Goal: Check status: Check status

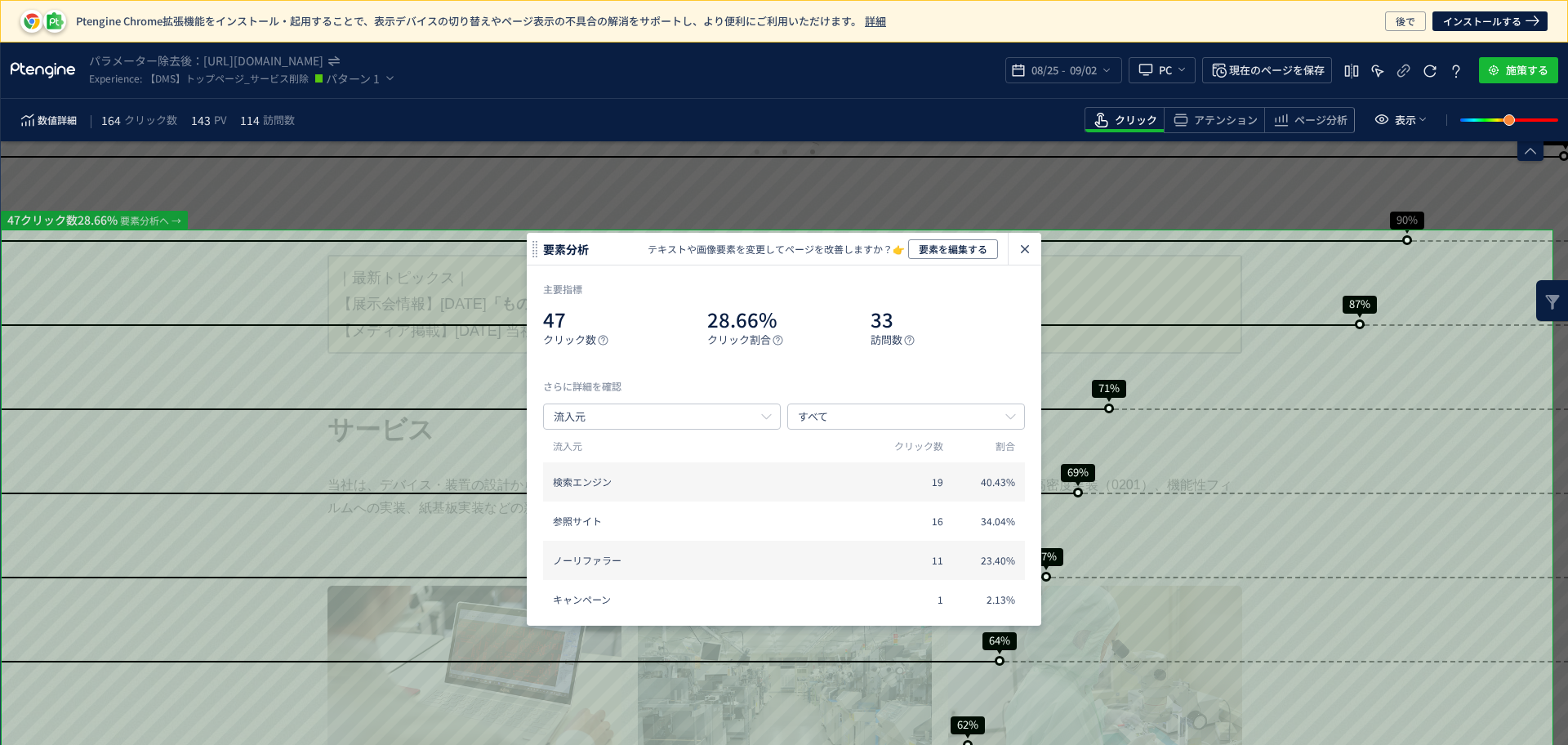
click at [566, 119] on div "数値詳細 164 クリック数 143 PV 114 訪問数 クリック アテンション ページ分析 表示" at bounding box center [784, 120] width 1567 height 42
click at [1022, 250] on icon "heatmap-click-data-modal" at bounding box center [1025, 248] width 19 height 19
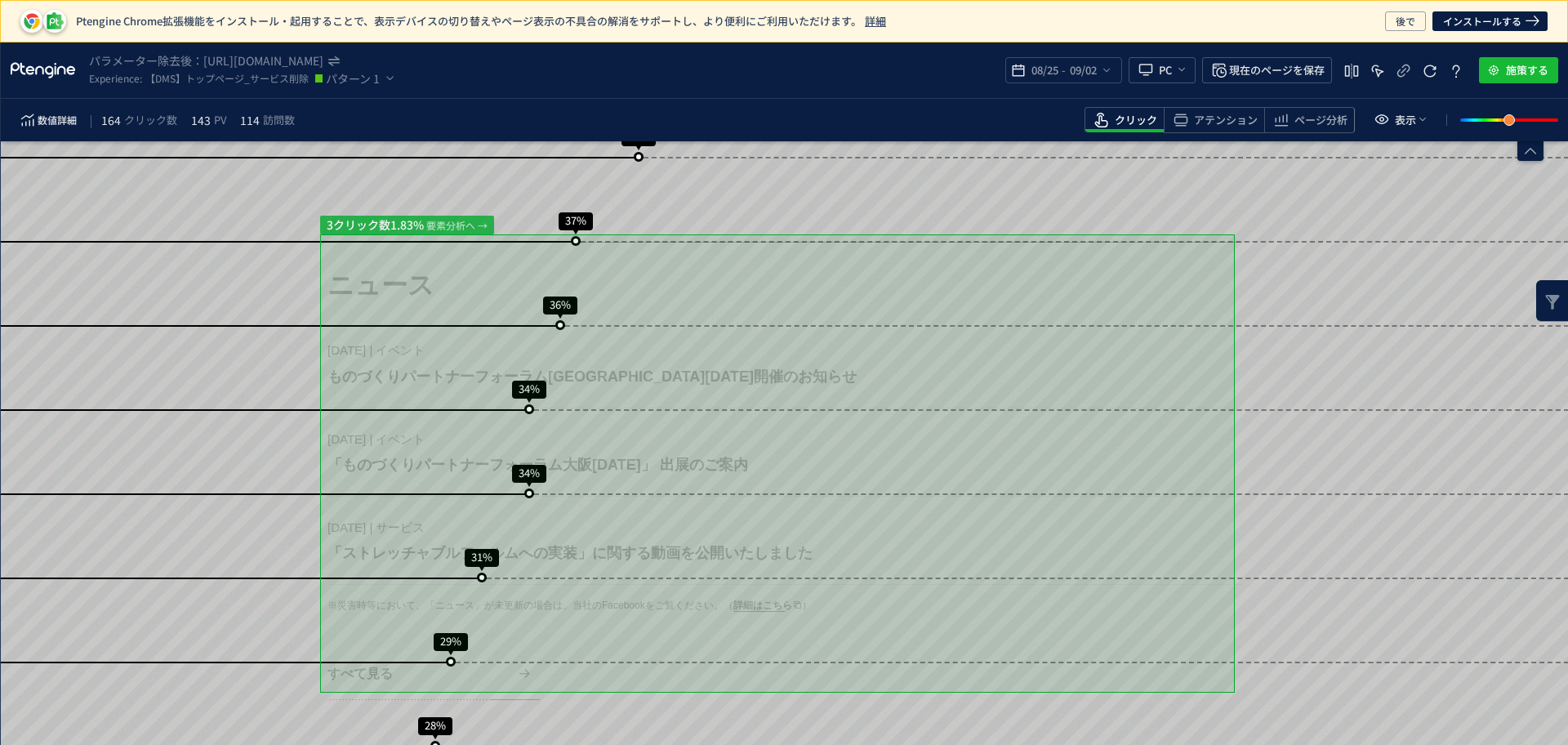
scroll to position [2086, 0]
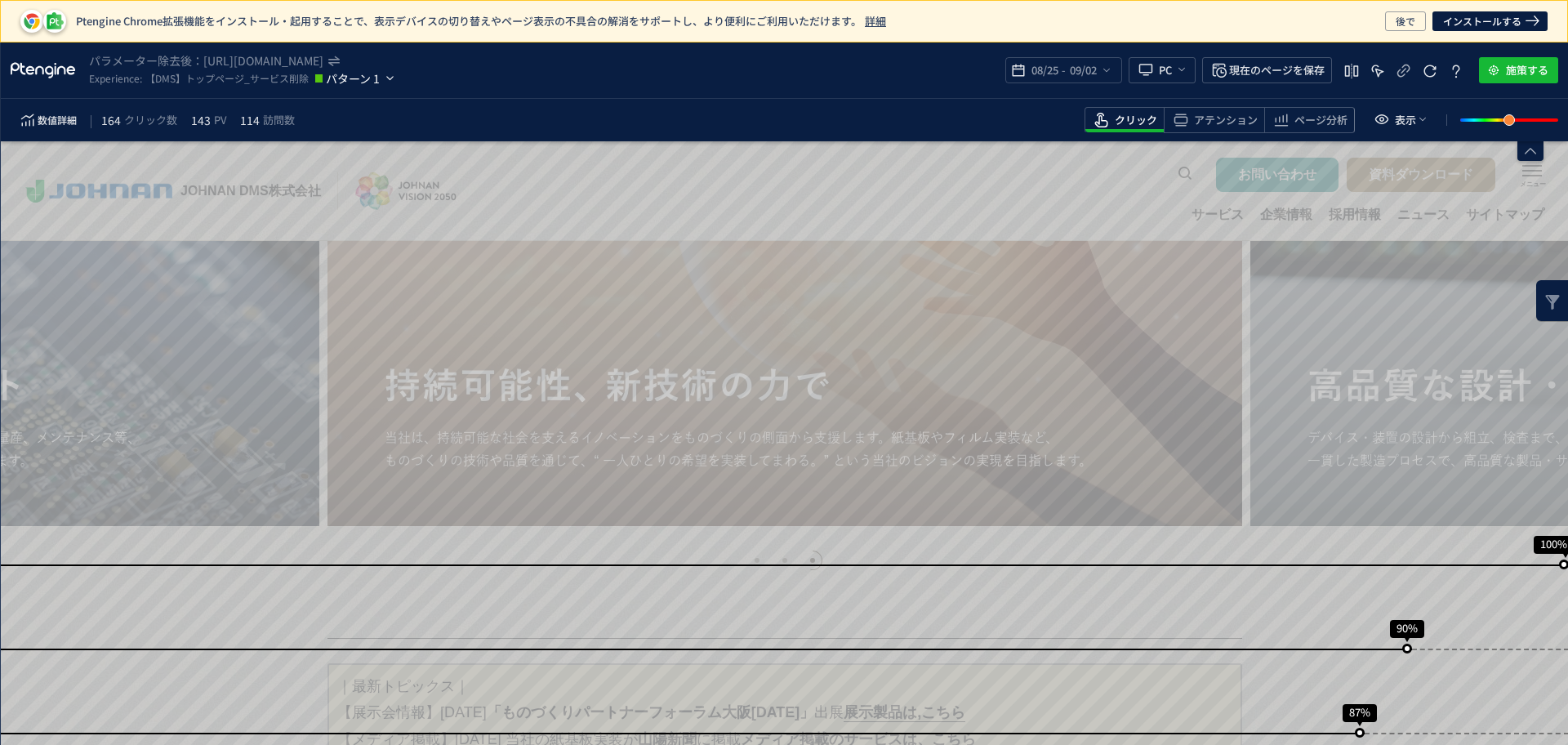
click at [389, 79] on icon "heatmap-top-bar" at bounding box center [389, 78] width 14 height 16
click at [0, 0] on span "コントロールグループ" at bounding box center [0, 0] width 0 height 0
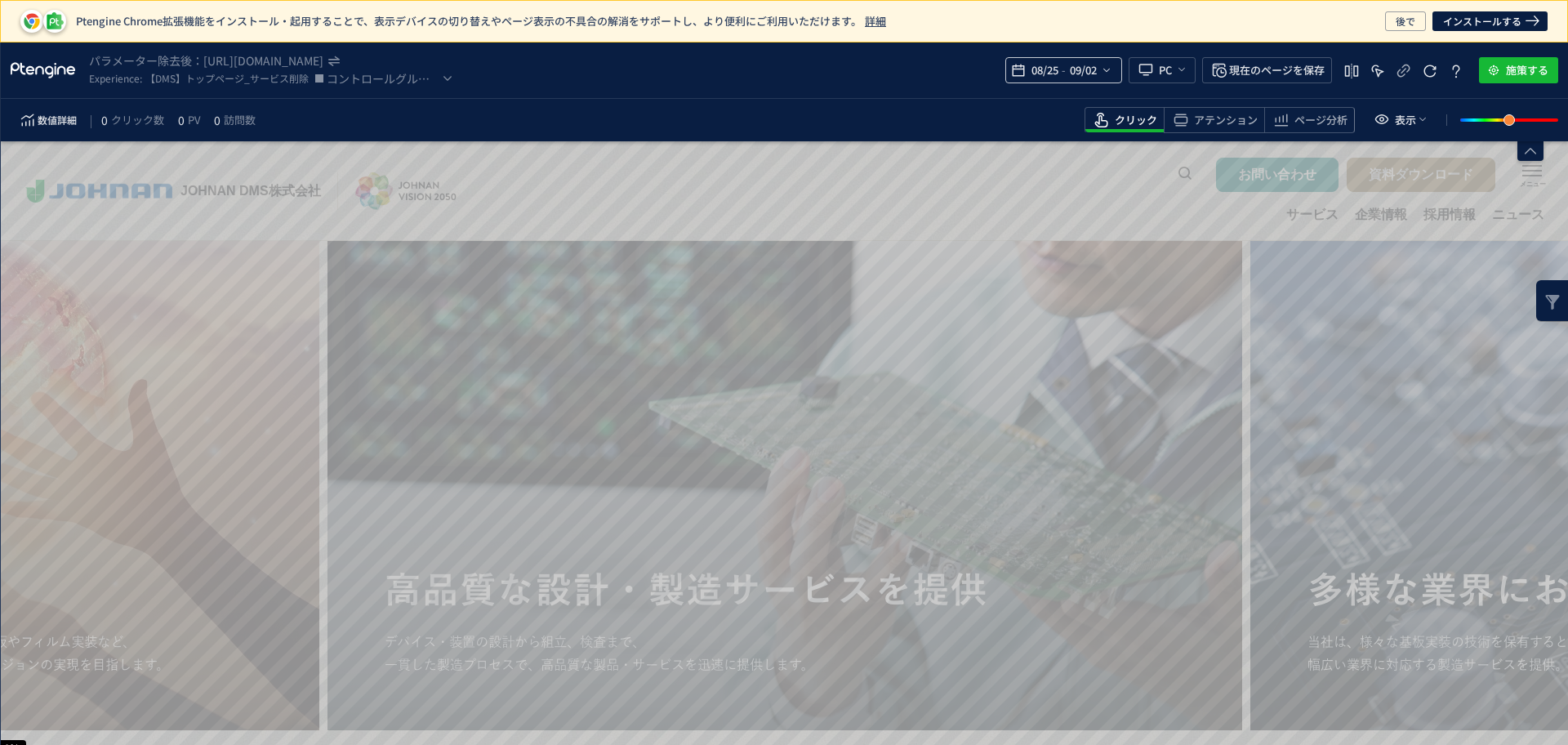
click at [1092, 72] on span "09/02" at bounding box center [1083, 70] width 34 height 33
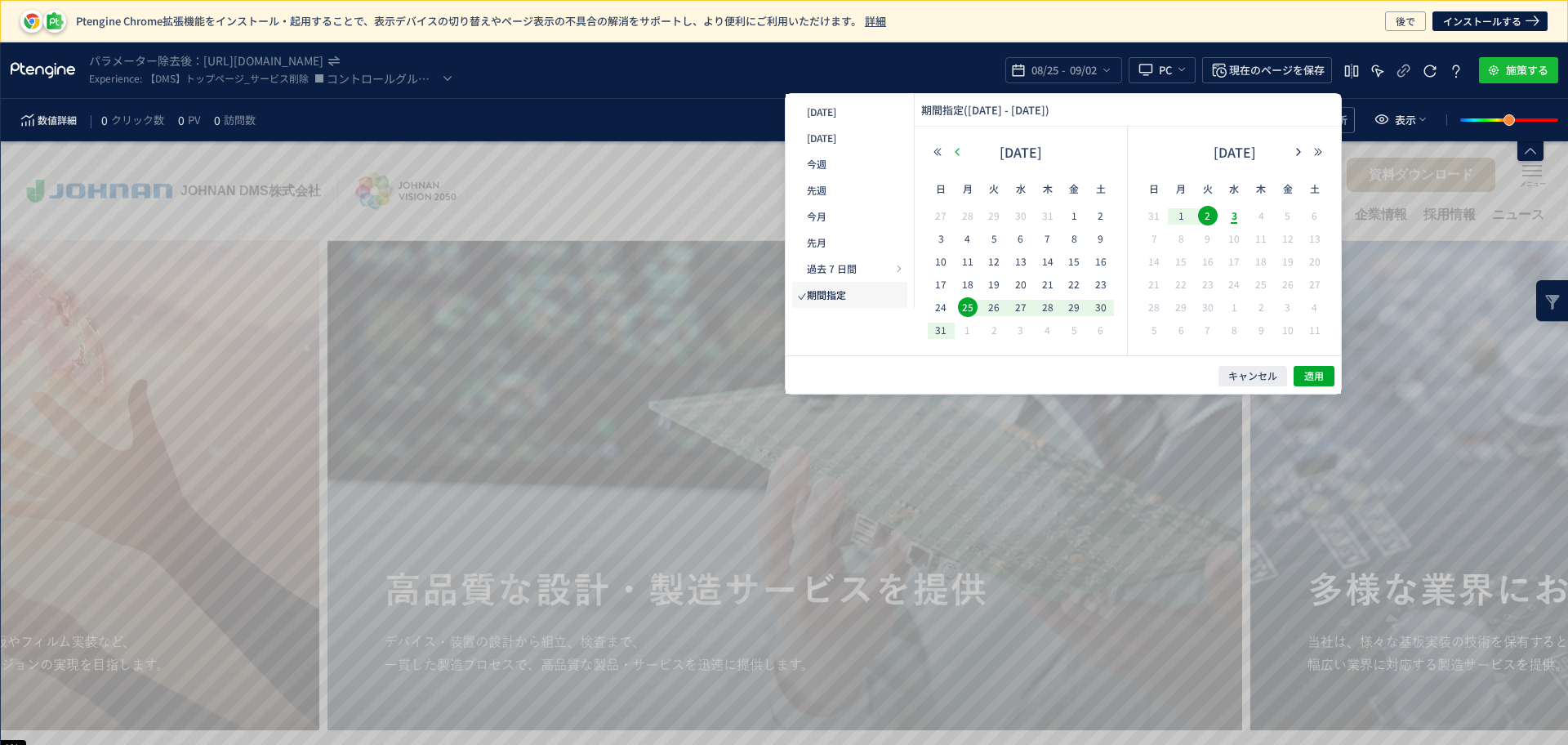
click at [955, 153] on icon "button" at bounding box center [957, 152] width 10 height 10
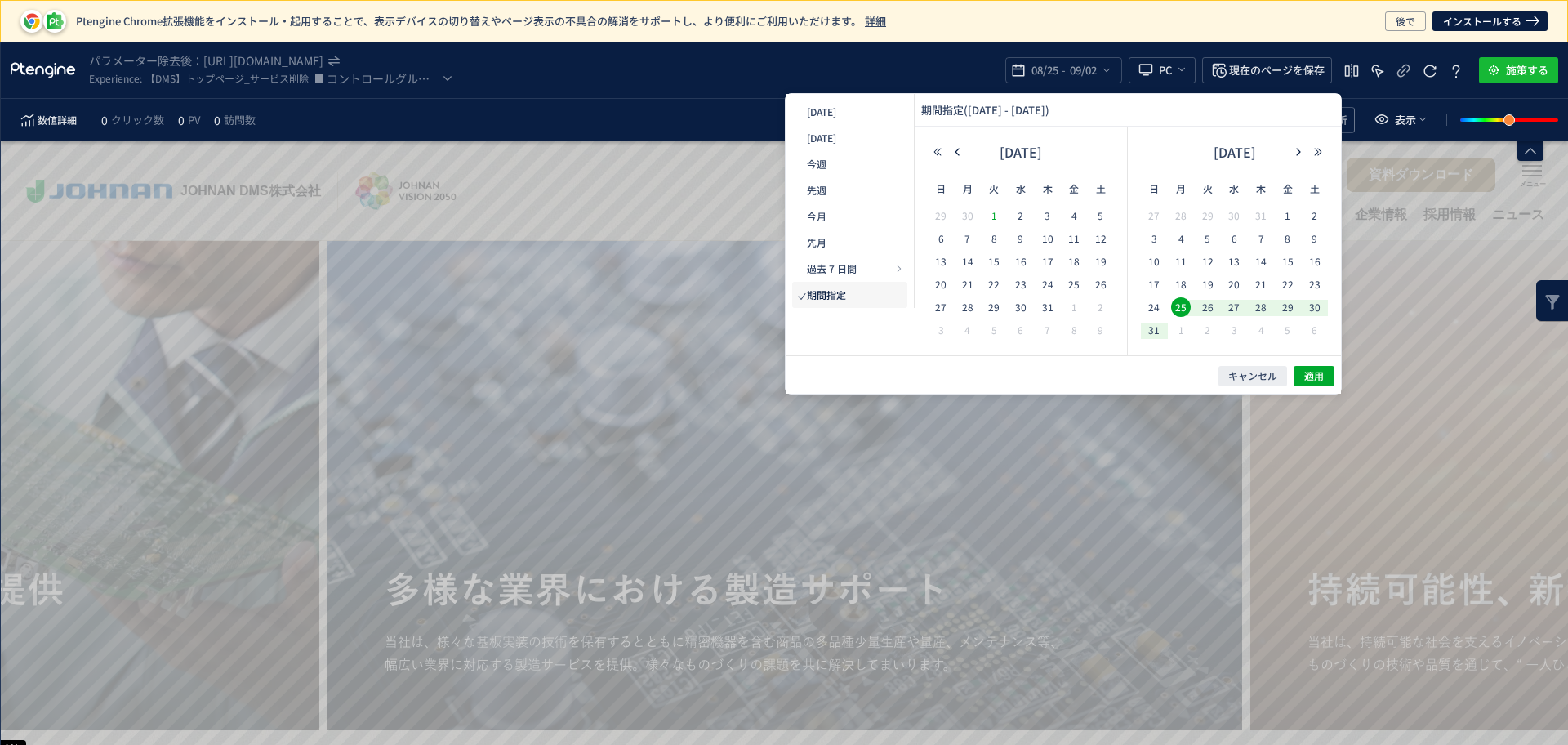
click at [1000, 212] on span "1" at bounding box center [994, 215] width 19 height 19
click at [1052, 308] on span "31" at bounding box center [1048, 307] width 19 height 19
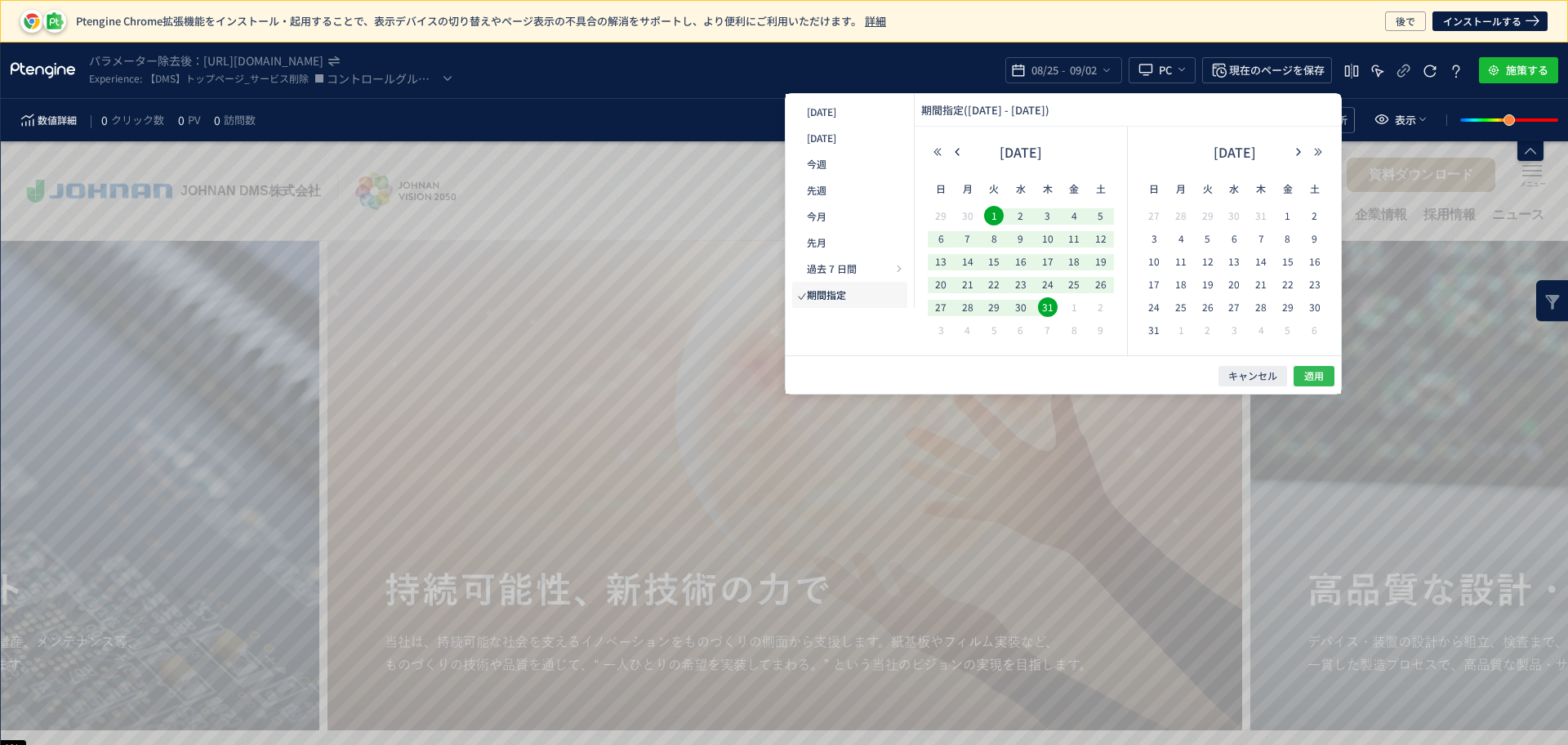
click at [1325, 372] on button "適用" at bounding box center [1314, 376] width 41 height 20
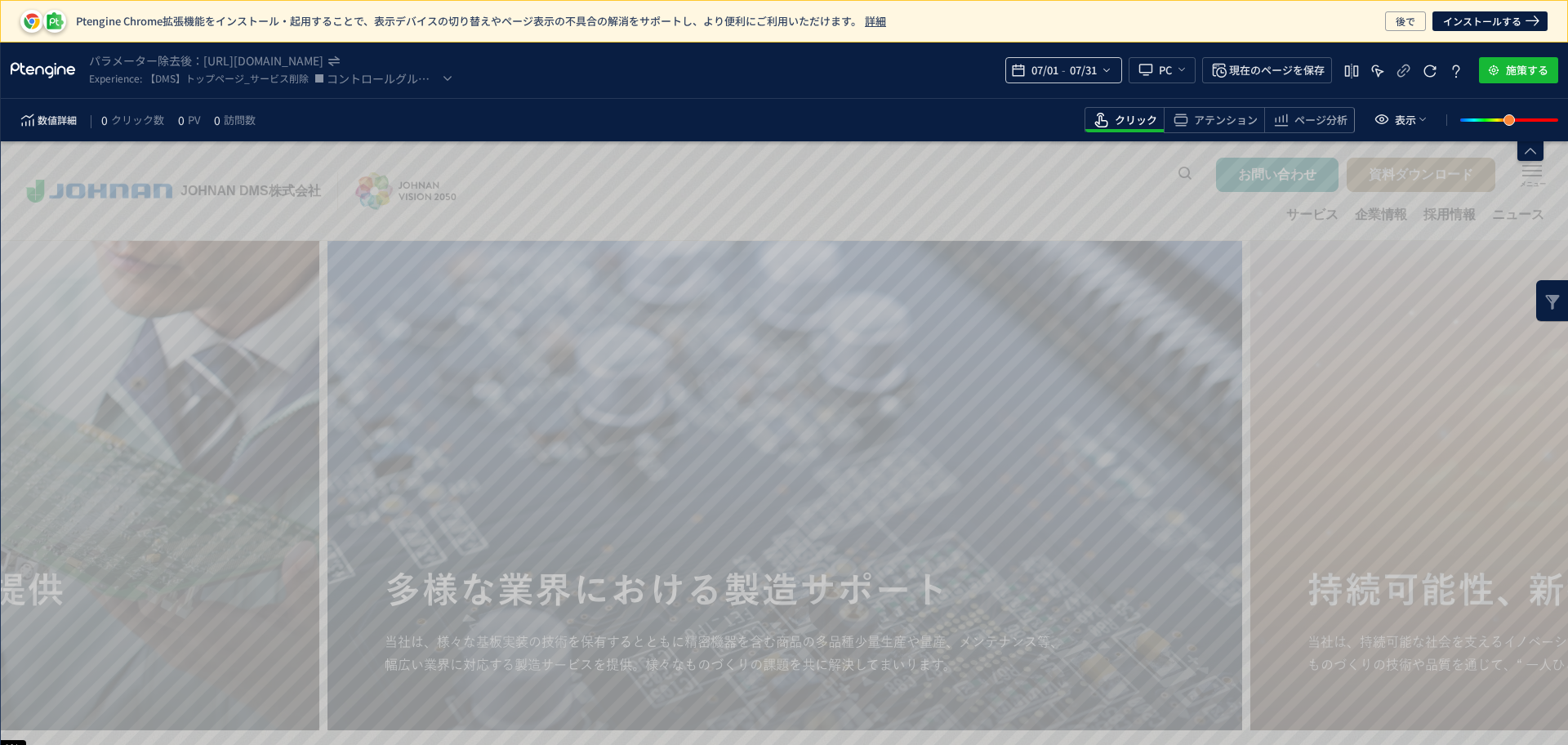
click at [1097, 78] on span "07/31" at bounding box center [1083, 70] width 34 height 33
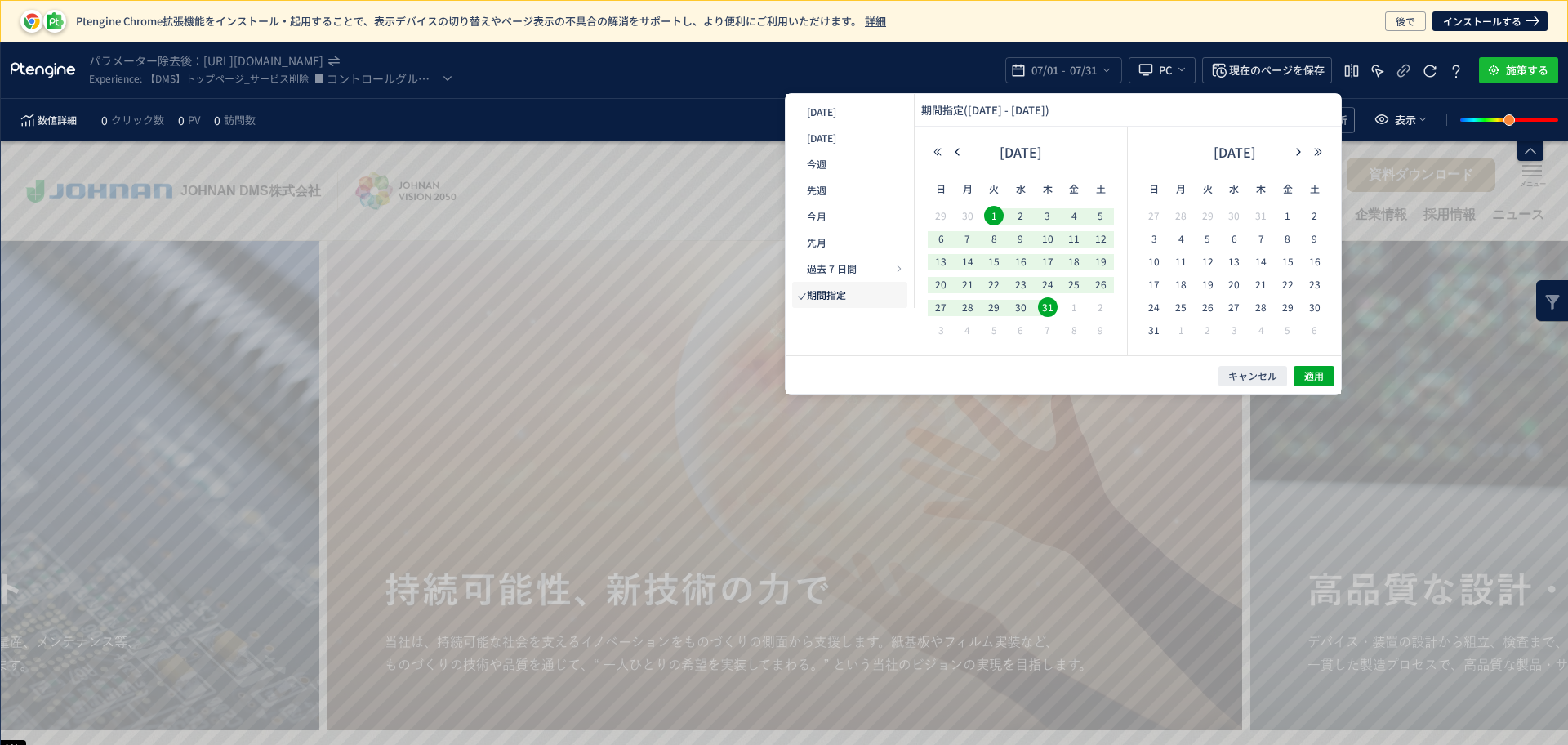
click at [561, 99] on div "数値詳細 0 クリック数 0 PV 0 訪問数 クリック アテンション ページ分析 表示" at bounding box center [784, 120] width 1567 height 42
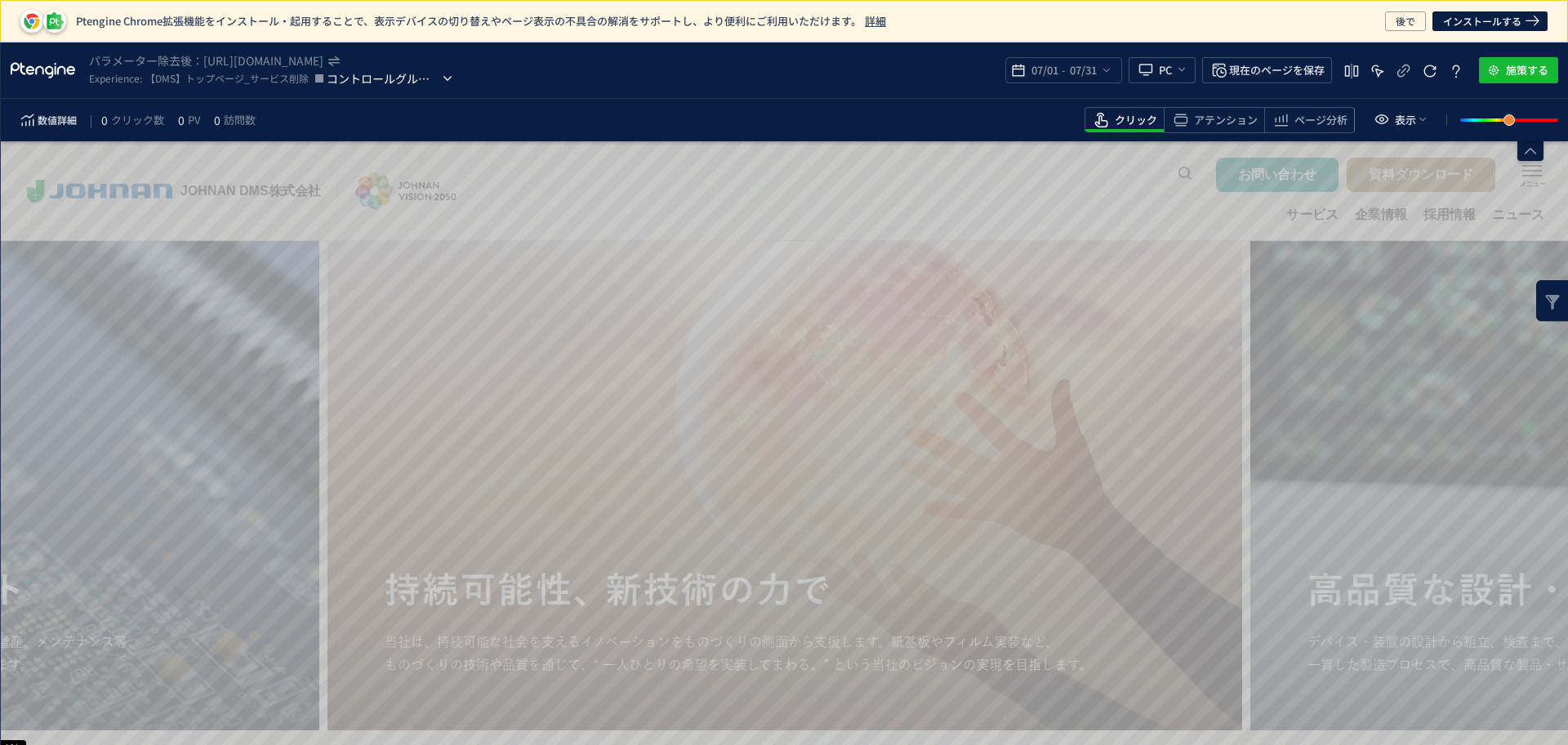
click at [433, 81] on span "コントロールグループ" at bounding box center [383, 78] width 112 height 19
click at [0, 0] on span "パターン 1" at bounding box center [0, 0] width 0 height 0
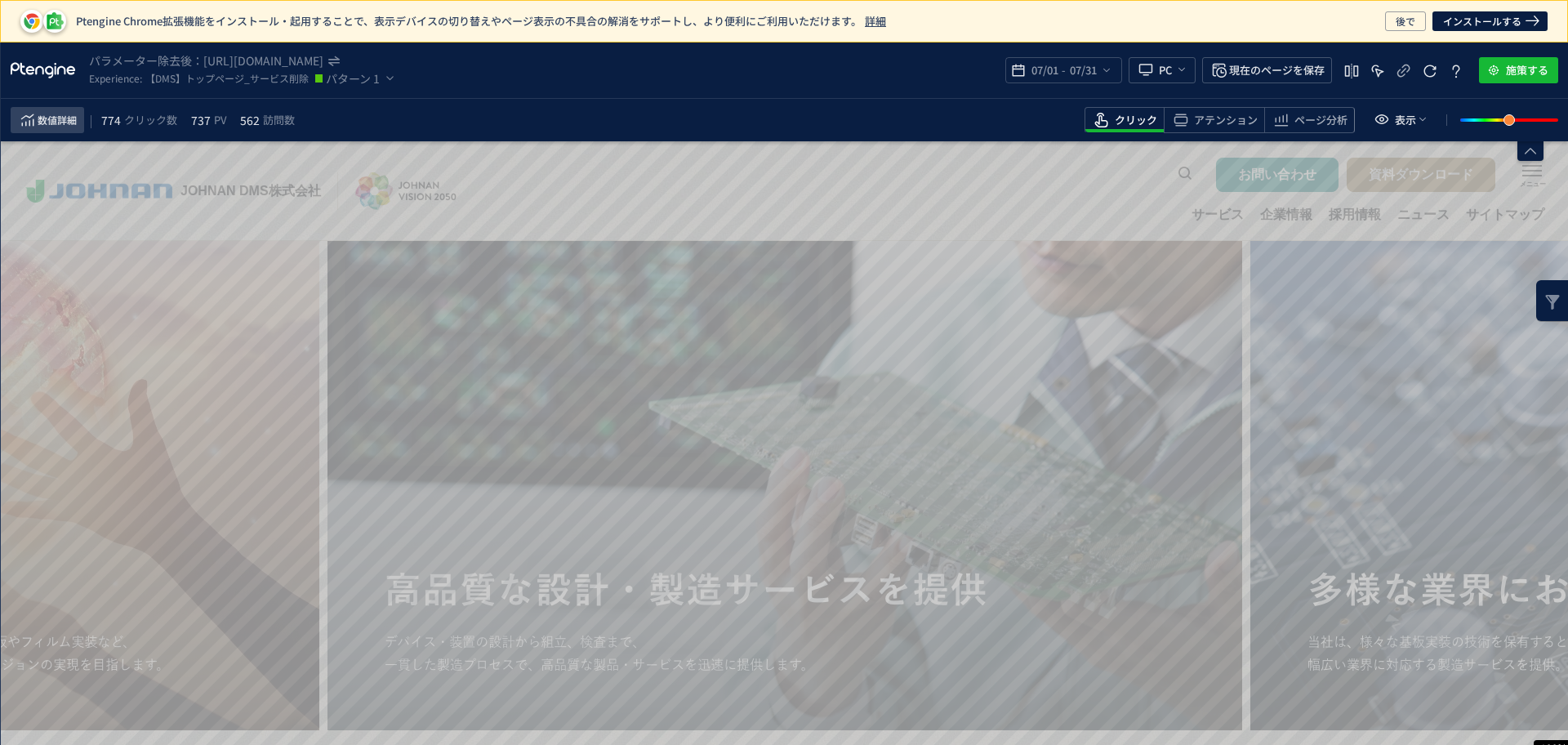
click at [32, 131] on span "heatmap-toolbar" at bounding box center [27, 120] width 19 height 26
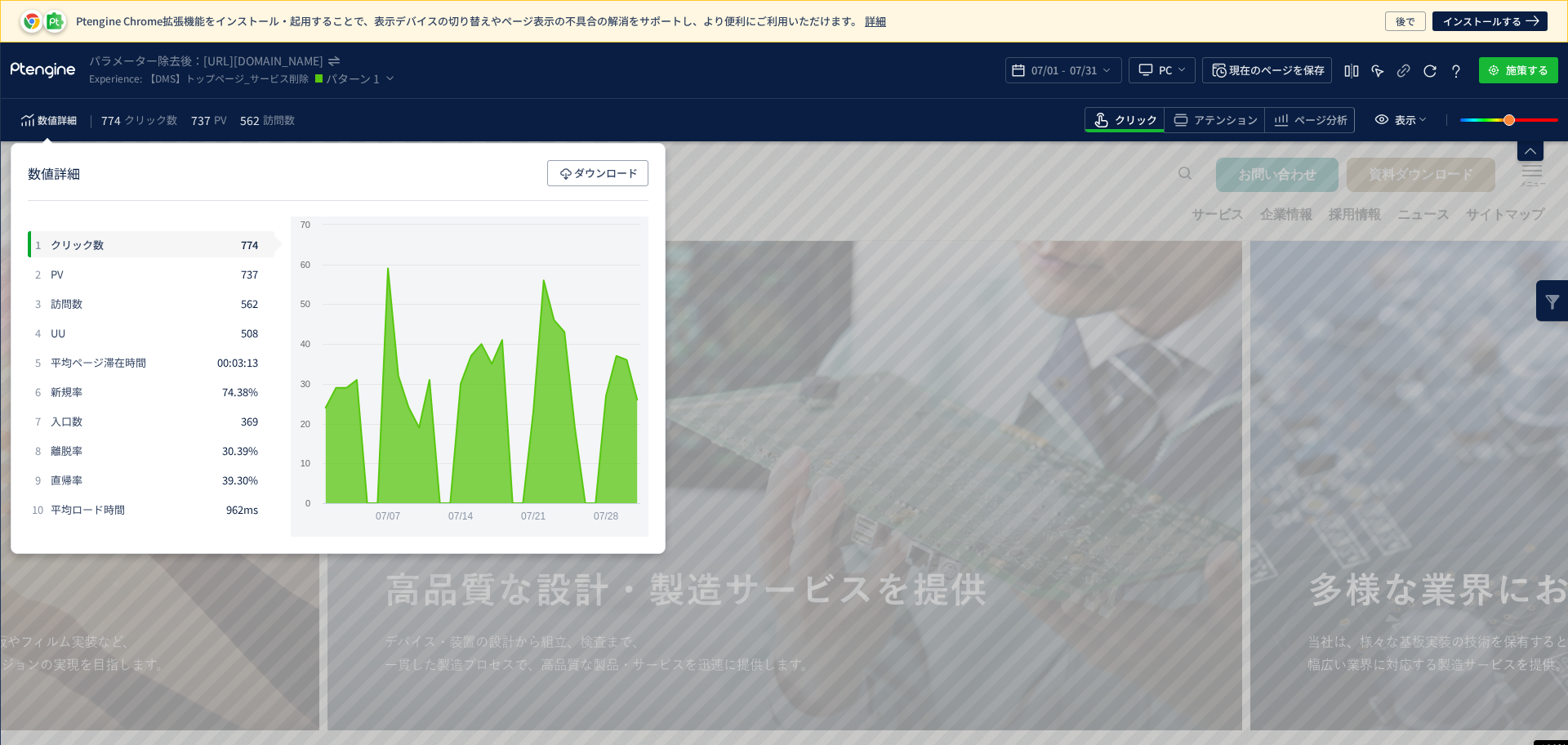
click at [840, 103] on div "数値詳細 774 クリック数 737 PV 562 訪問数 クリック アテンション ページ分析 表示" at bounding box center [784, 120] width 1567 height 42
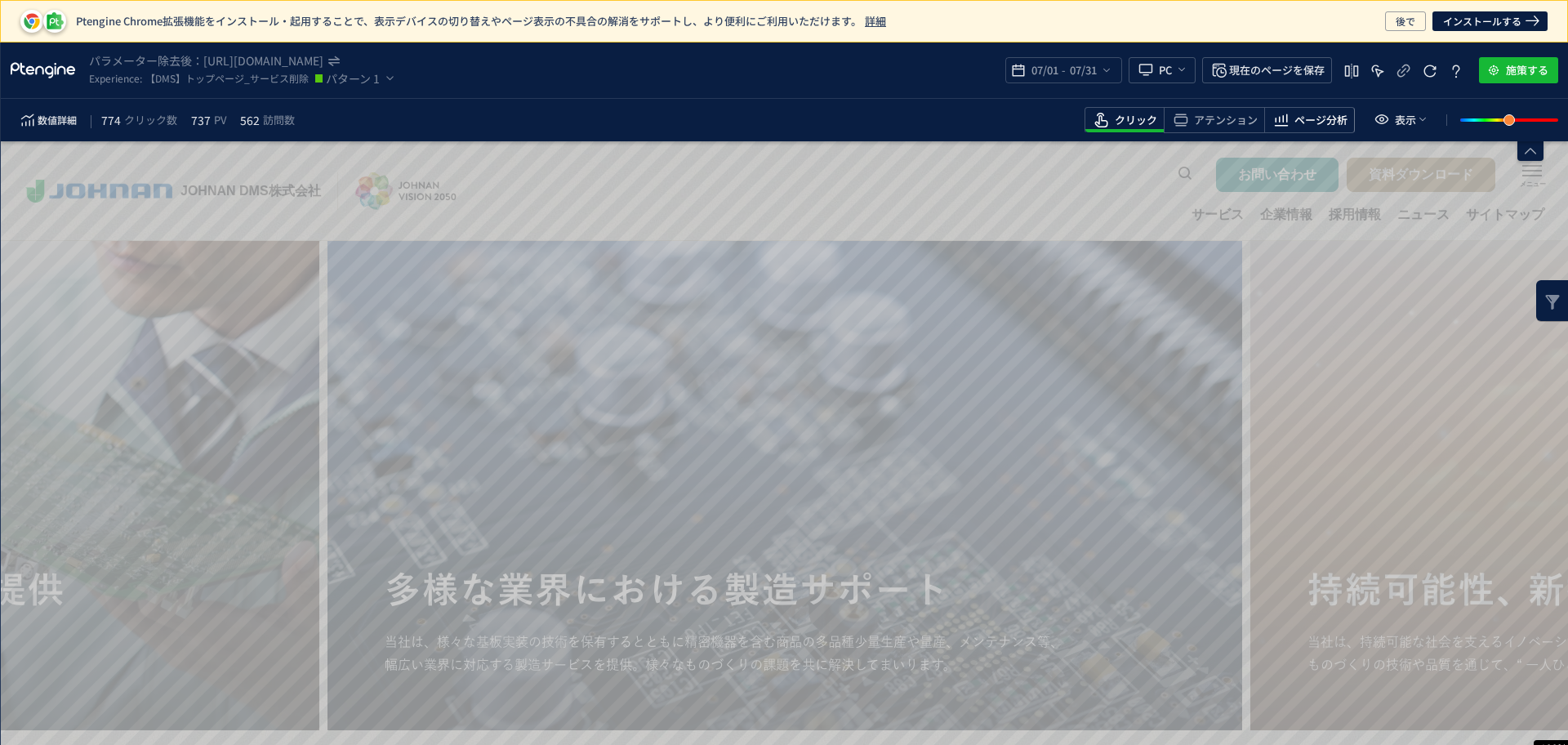
click at [1338, 126] on span "ページ分析" at bounding box center [1320, 120] width 53 height 15
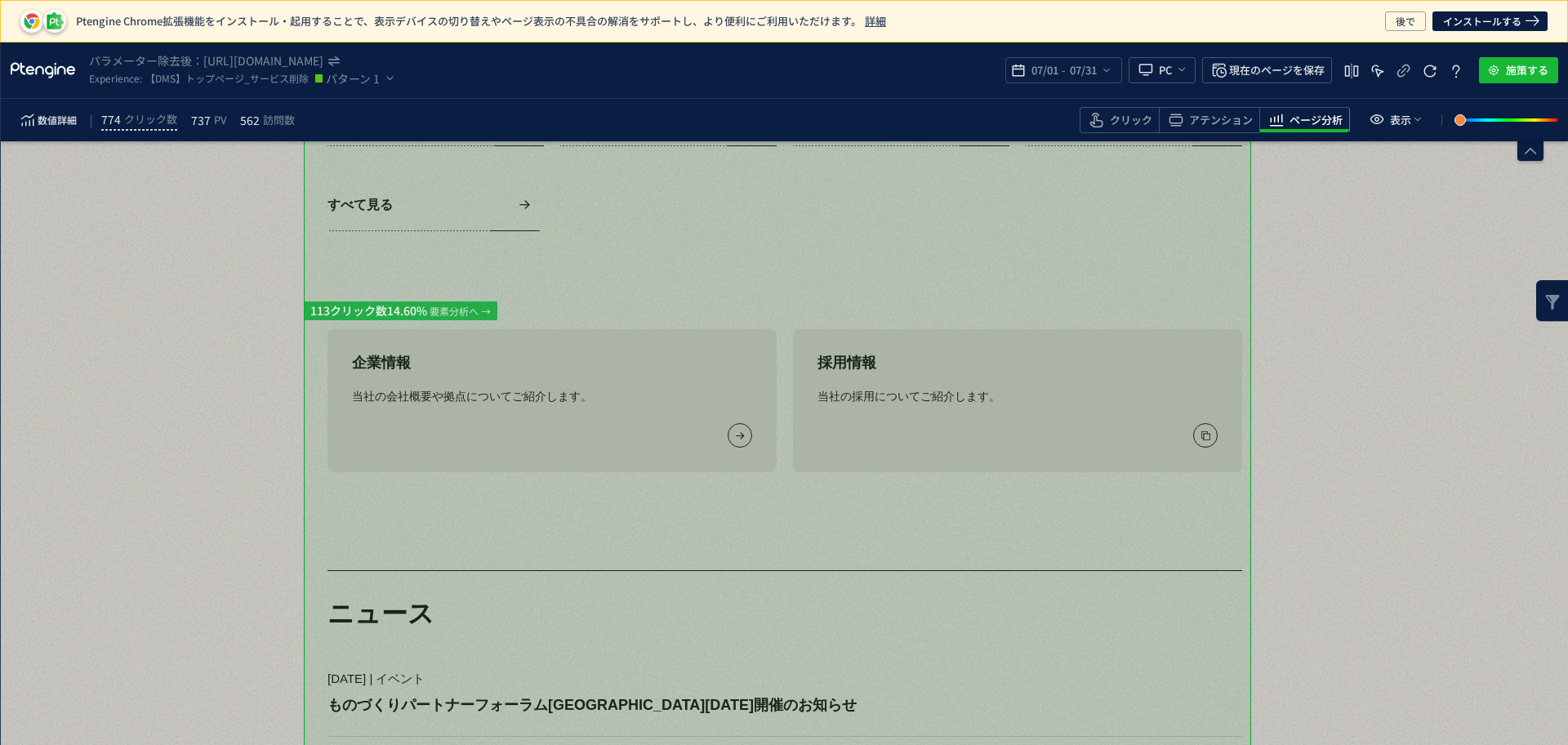
scroll to position [1736, 0]
